Goal: Check status: Check status

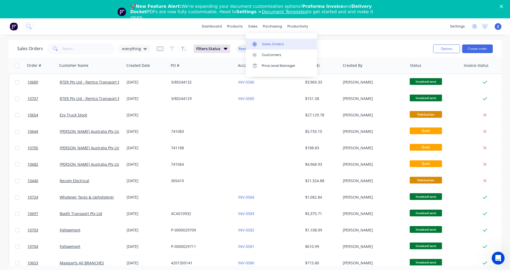
click at [271, 44] on div "Sales Orders" at bounding box center [273, 44] width 22 height 5
click at [70, 49] on input "text" at bounding box center [88, 48] width 52 height 11
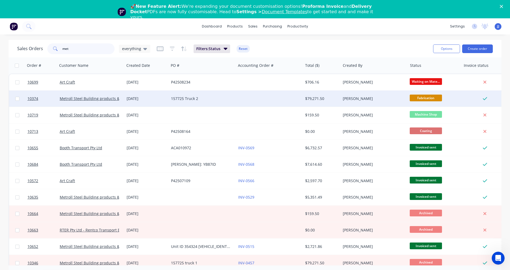
type input "met"
click at [184, 102] on div "157725 Truck 2" at bounding box center [202, 98] width 67 height 16
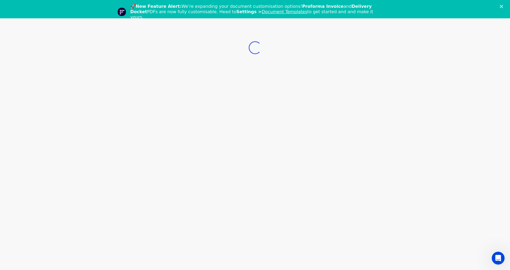
click at [184, 102] on div "Loading..." at bounding box center [255, 153] width 510 height 270
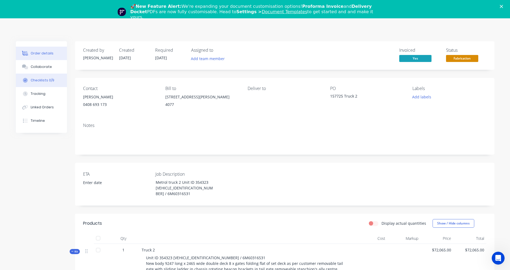
click at [43, 80] on div "Checklists 0/9" at bounding box center [43, 80] width 24 height 5
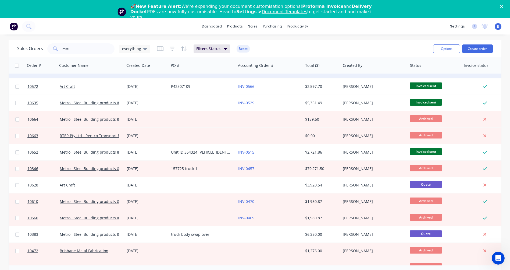
scroll to position [108, 0]
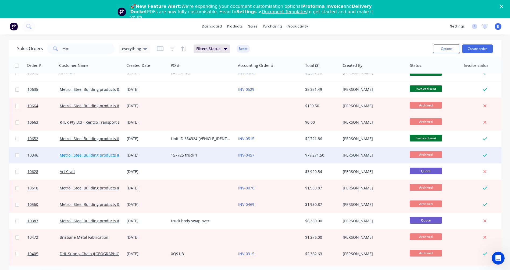
click at [97, 156] on link "Metroll Steel Building products & Solutions" at bounding box center [99, 154] width 78 height 5
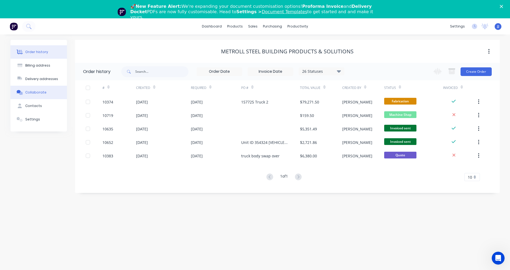
click at [39, 94] on div "Collaborate" at bounding box center [35, 92] width 21 height 5
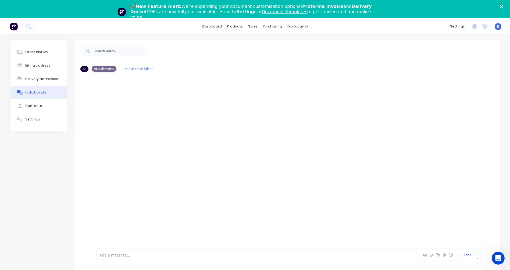
click at [103, 69] on div "Attachments" at bounding box center [104, 69] width 25 height 6
click at [83, 67] on div "All" at bounding box center [84, 69] width 8 height 6
click at [32, 55] on button "Order history" at bounding box center [38, 51] width 57 height 13
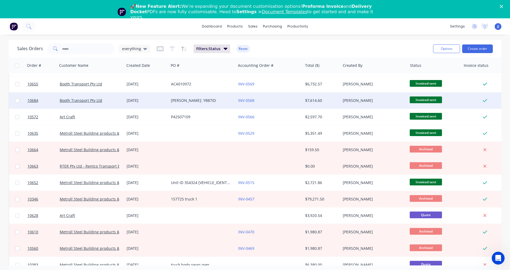
scroll to position [81, 0]
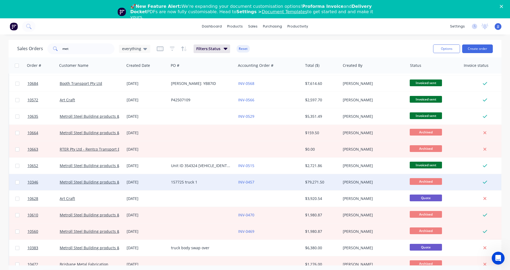
click at [428, 181] on span "Archived" at bounding box center [426, 181] width 32 height 7
click at [113, 182] on link "Metroll Steel Building products & Solutions" at bounding box center [99, 181] width 78 height 5
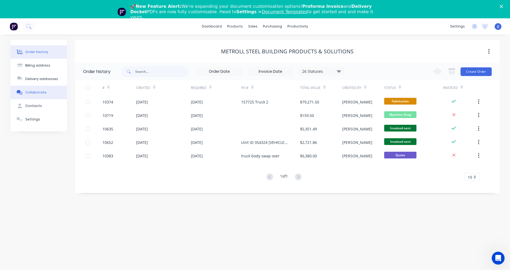
click at [36, 93] on div "Collaborate" at bounding box center [35, 92] width 21 height 5
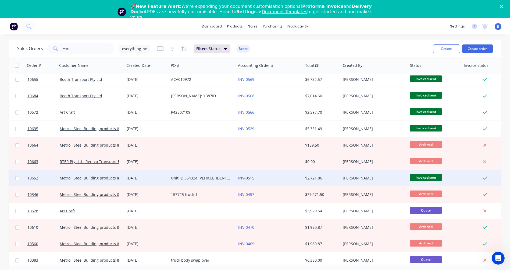
scroll to position [81, 0]
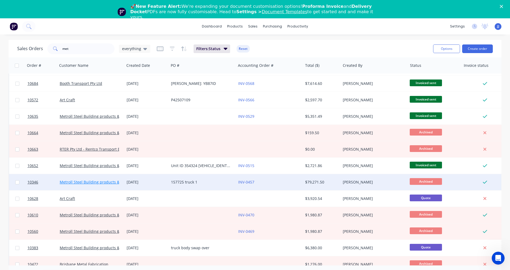
click at [83, 182] on link "Metroll Steel Building products & Solutions" at bounding box center [99, 181] width 78 height 5
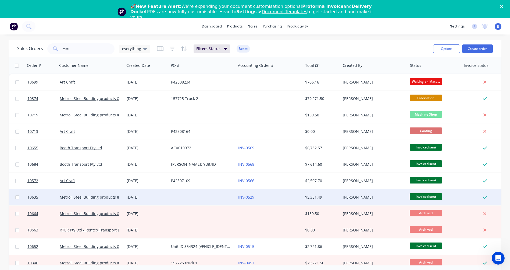
click at [19, 195] on input "checkbox" at bounding box center [17, 197] width 4 height 4
checkbox input "true"
click at [31, 197] on span "10635" at bounding box center [32, 196] width 11 height 5
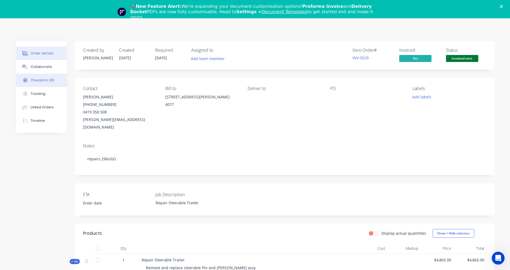
click at [41, 79] on div "Checklists 0/0" at bounding box center [43, 80] width 24 height 5
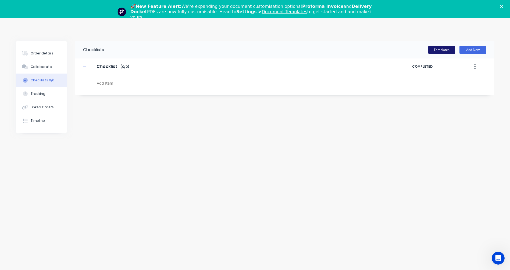
click at [446, 53] on button "Templates" at bounding box center [442, 50] width 27 height 8
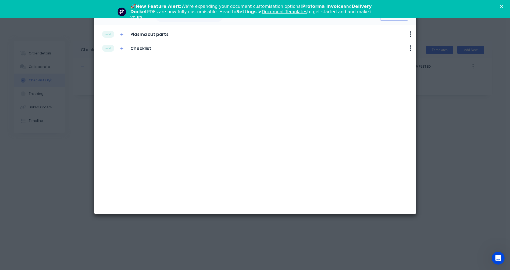
click at [450, 36] on div "Add checklist template Cancel add Plasma cut parts Delete add Checklist Delete" at bounding box center [255, 135] width 510 height 270
click at [503, 7] on icon "Close" at bounding box center [501, 6] width 3 height 3
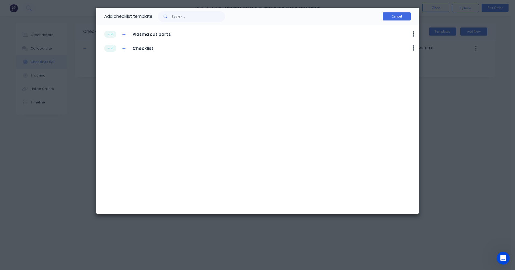
click at [400, 17] on button "Cancel" at bounding box center [396, 16] width 28 height 8
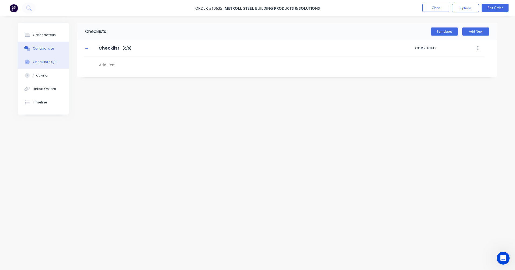
click at [36, 46] on div "Collaborate" at bounding box center [43, 48] width 21 height 5
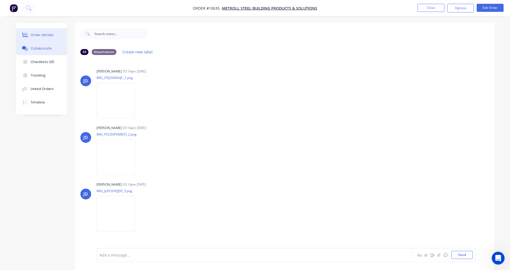
click at [46, 32] on button "Order details" at bounding box center [41, 34] width 51 height 13
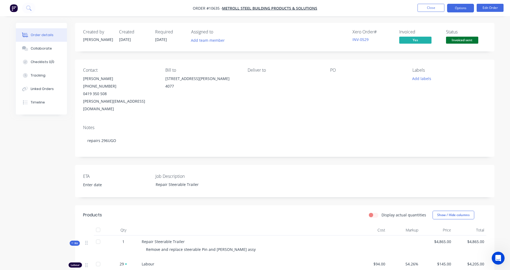
click at [462, 8] on button "Options" at bounding box center [461, 8] width 27 height 9
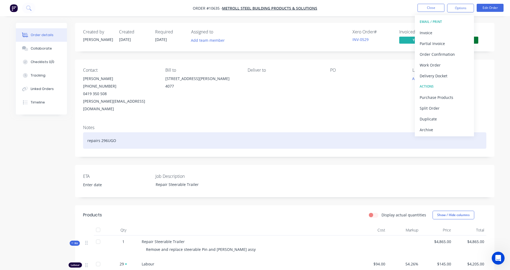
click at [255, 132] on div "repairs 296UGO" at bounding box center [285, 140] width 404 height 16
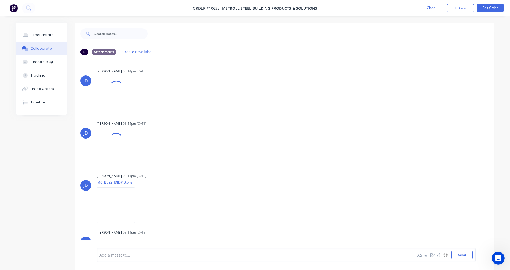
type textarea "x"
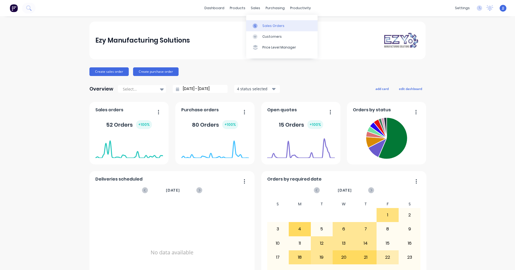
click at [263, 29] on link "Sales Orders" at bounding box center [281, 25] width 71 height 11
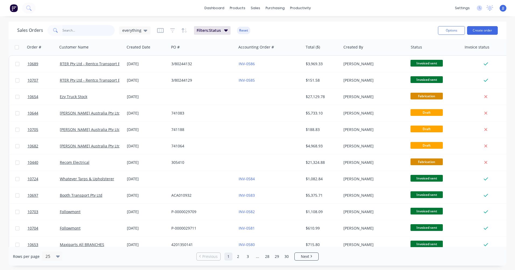
click at [67, 30] on input "text" at bounding box center [88, 30] width 52 height 11
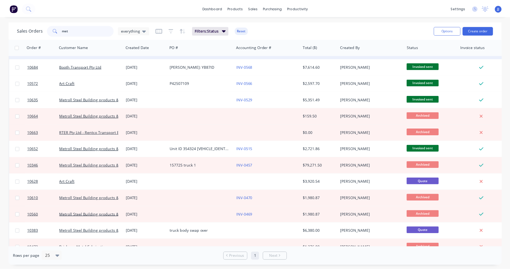
scroll to position [108, 0]
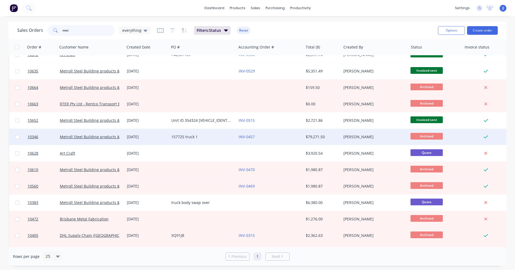
type input "met"
click at [182, 137] on div "157725 truck 1" at bounding box center [201, 136] width 60 height 5
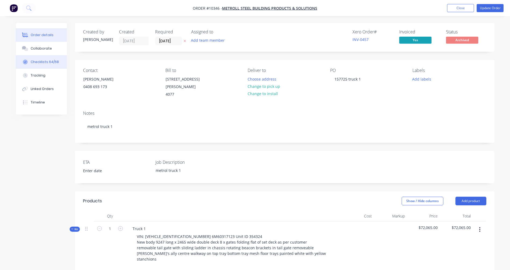
click at [37, 63] on div "Checklists 64/68" at bounding box center [45, 61] width 28 height 5
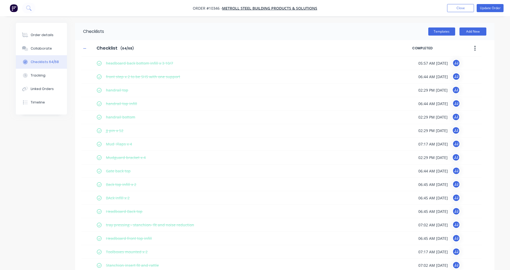
click at [474, 47] on button "button" at bounding box center [475, 48] width 13 height 10
click at [474, 48] on button "button" at bounding box center [475, 48] width 13 height 10
